Goal: Information Seeking & Learning: Check status

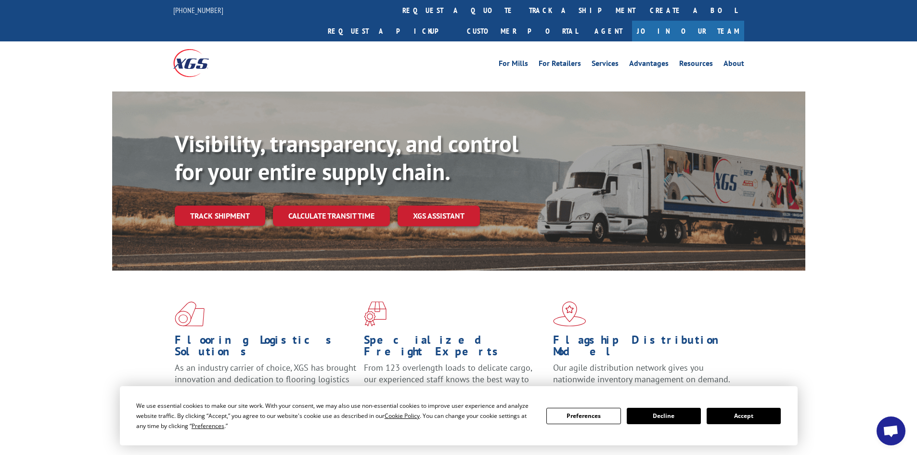
click at [246, 205] on link "Track shipment" at bounding box center [220, 215] width 90 height 20
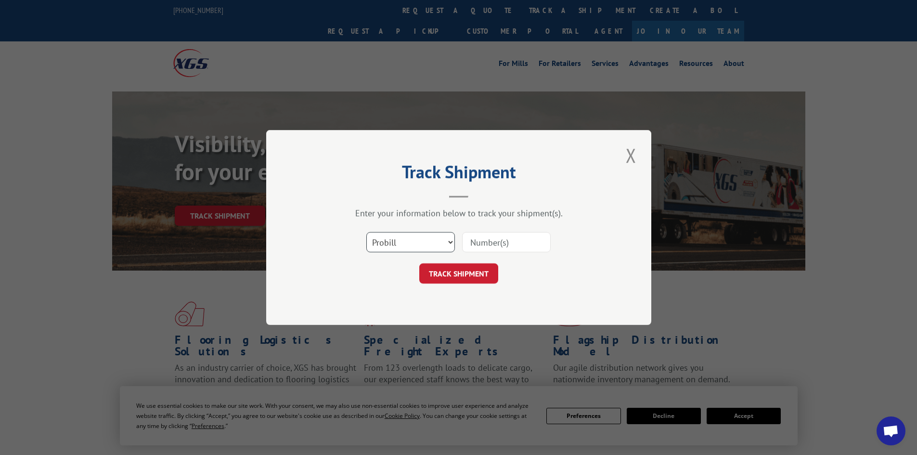
click at [440, 243] on select "Select category... Probill BOL PO" at bounding box center [410, 242] width 89 height 20
click at [430, 242] on select "Select category... Probill BOL PO" at bounding box center [410, 242] width 89 height 20
click at [429, 242] on select "Select category... Probill BOL PO" at bounding box center [410, 242] width 89 height 20
select select "bol"
click at [366, 232] on select "Select category... Probill BOL PO" at bounding box center [410, 242] width 89 height 20
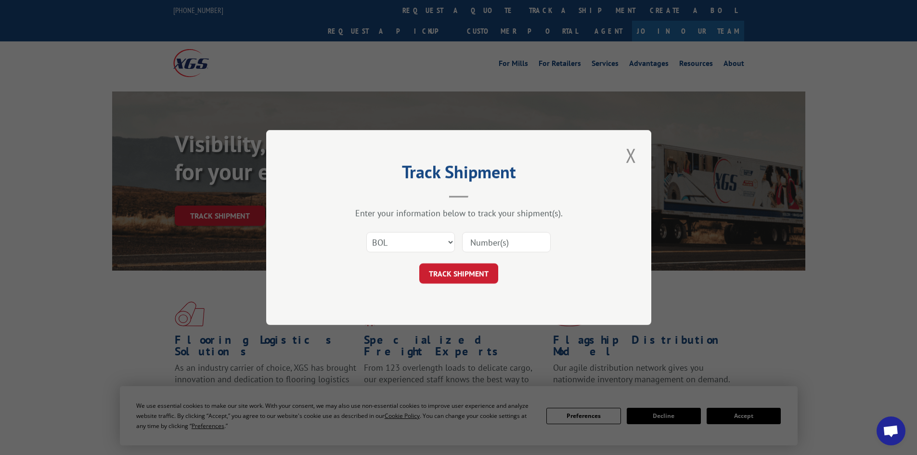
click at [489, 246] on input at bounding box center [506, 242] width 89 height 20
click at [489, 243] on input at bounding box center [506, 242] width 89 height 20
click at [488, 243] on input at bounding box center [506, 242] width 89 height 20
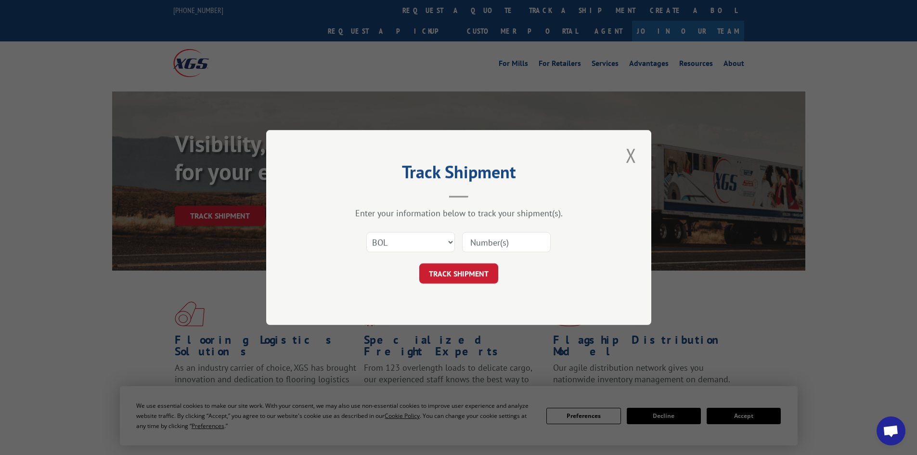
click at [488, 243] on input at bounding box center [506, 242] width 89 height 20
click at [638, 155] on button "Close modal" at bounding box center [631, 155] width 16 height 26
